Goal: Navigation & Orientation: Find specific page/section

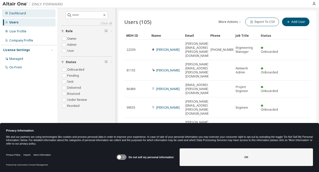
click at [11, 12] on div "Dashboard" at bounding box center [17, 13] width 17 height 4
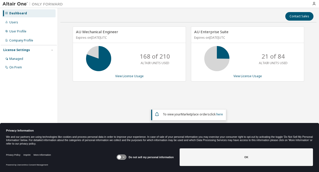
click at [6, 13] on icon at bounding box center [6, 13] width 3 height 3
click at [12, 5] on img at bounding box center [34, 4] width 63 height 5
click at [20, 5] on img at bounding box center [34, 4] width 63 height 5
click at [314, 4] on icon "button" at bounding box center [314, 4] width 4 height 4
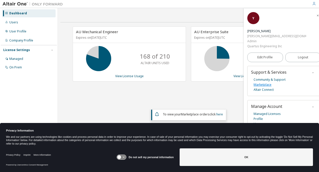
click at [262, 82] on link "Marketplace" at bounding box center [262, 84] width 18 height 5
